Goal: Browse casually

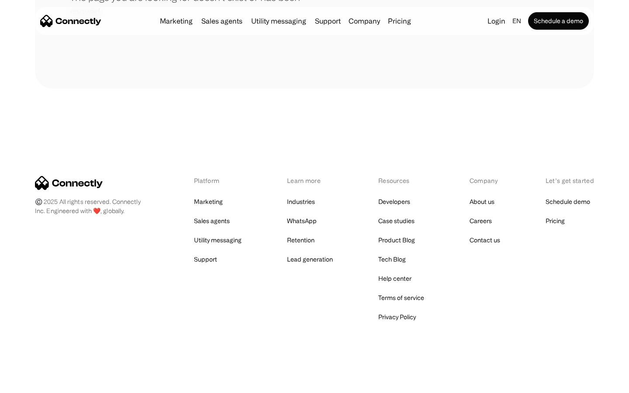
scroll to position [159, 0]
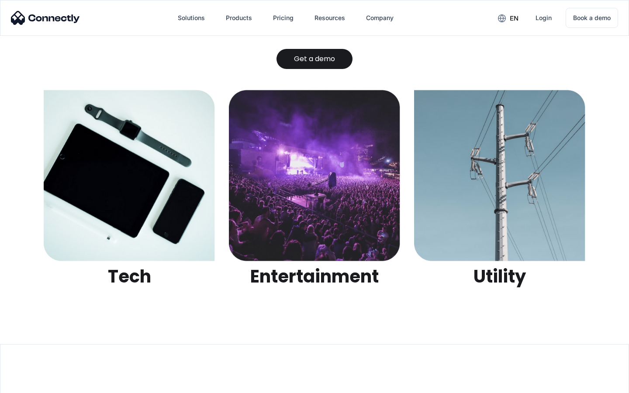
scroll to position [2756, 0]
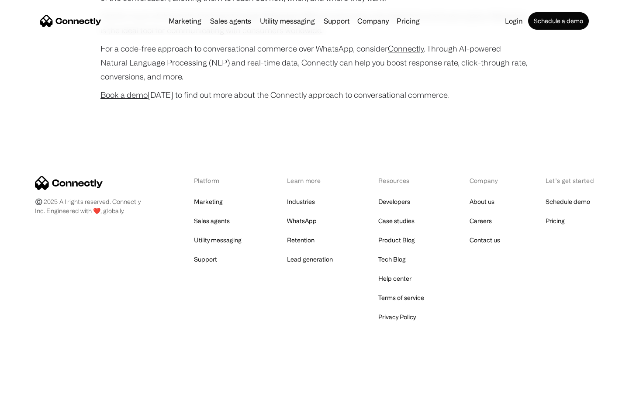
scroll to position [3453, 0]
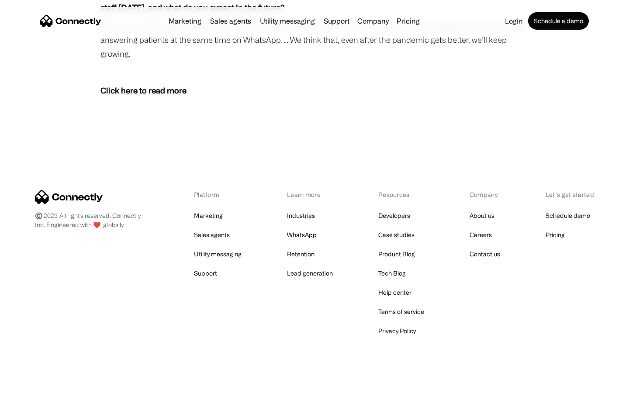
scroll to position [1580, 0]
